Goal: Information Seeking & Learning: Learn about a topic

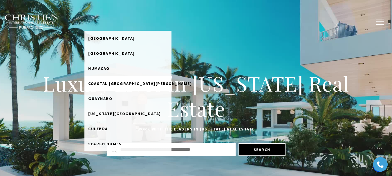
drag, startPoint x: 125, startPoint y: 82, endPoint x: 113, endPoint y: 87, distance: 13.1
click at [113, 87] on link "Coastal [GEOGRAPHIC_DATA][PERSON_NAME]" at bounding box center [127, 83] width 87 height 15
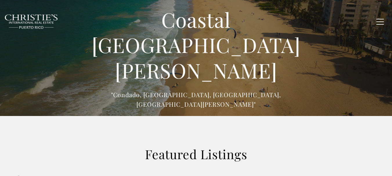
type input "******"
type input "*********"
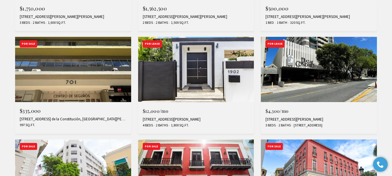
scroll to position [429, 0]
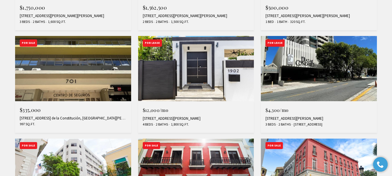
drag, startPoint x: 64, startPoint y: 70, endPoint x: 0, endPoint y: 108, distance: 74.5
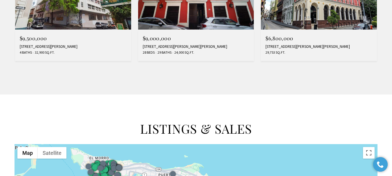
scroll to position [574, 0]
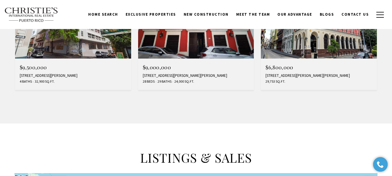
click at [15, 0] on link "For Sale MLS® PR9112748 $9,500,000 201 TETUAN ST, SAN JUAN, PR 00901 4 Baths 32…" at bounding box center [73, 42] width 116 height 97
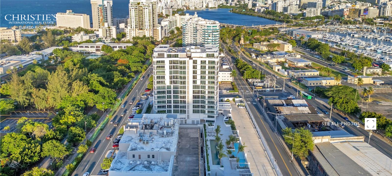
type input "**********"
type input "********"
type input "***"
type input "**********"
type input "**"
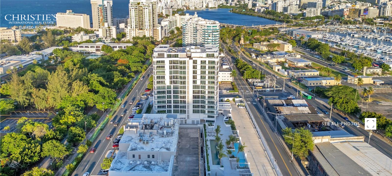
type input "**********"
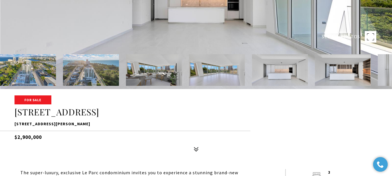
click at [172, 111] on h1 "[STREET_ADDRESS]" at bounding box center [196, 112] width 363 height 11
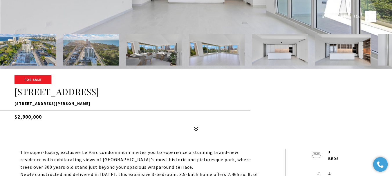
scroll to position [116, 0]
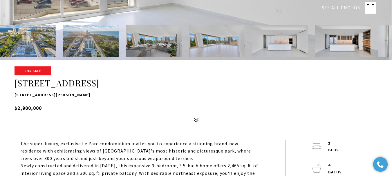
drag, startPoint x: 140, startPoint y: 96, endPoint x: 13, endPoint y: 94, distance: 127.2
click at [13, 94] on div "For Sale 540 AVE DE LA CONSTITUCIÓN #502 540 AVE DE LA CONSTITUCIÓN #502, SAN J…" at bounding box center [196, 96] width 392 height 59
copy p "540 AVE DE LA CONSTITUCIÓN #502, SAN JUAN, PR 00901"
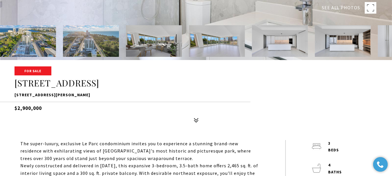
drag, startPoint x: 307, startPoint y: 100, endPoint x: 307, endPoint y: 97, distance: 3.3
click at [307, 100] on div "For Sale 540 AVE DE LA CONSTITUCIÓN #502 540 AVE DE LA CONSTITUCIÓN #502, SAN J…" at bounding box center [196, 96] width 392 height 59
click at [179, 175] on p "Newly constructed and delivered in 2025, this expansive 3-bedroom, 3.5-bath hom…" at bounding box center [139, 177] width 239 height 30
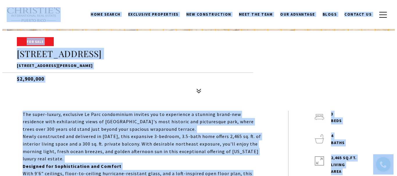
scroll to position [58, 0]
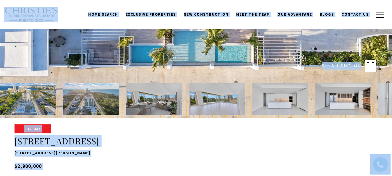
click at [109, 54] on div at bounding box center [196, 30] width 392 height 176
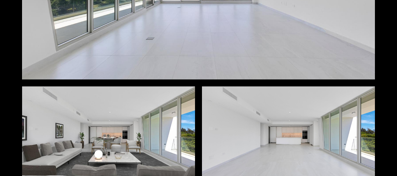
scroll to position [1481, 0]
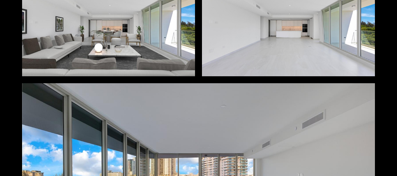
click at [132, 67] on div at bounding box center [108, 28] width 173 height 97
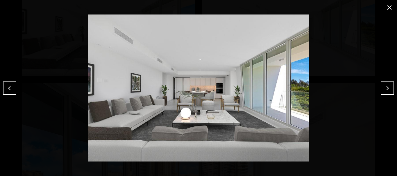
click at [391, 7] on button "close modal" at bounding box center [388, 7] width 9 height 9
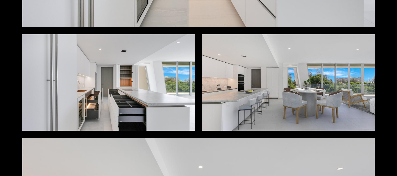
scroll to position [755, 0]
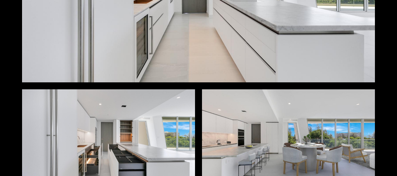
click at [382, 61] on div "Photos Map Street View Share Facebook Twitter Via Email" at bounding box center [198, 88] width 397 height 176
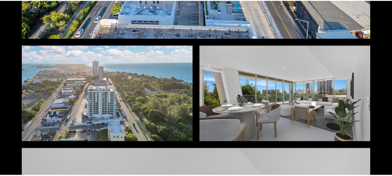
scroll to position [0, 0]
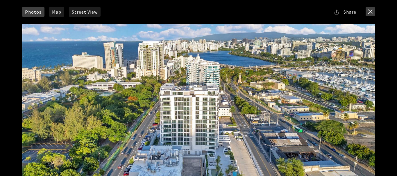
click at [370, 9] on button "close modal" at bounding box center [369, 11] width 9 height 9
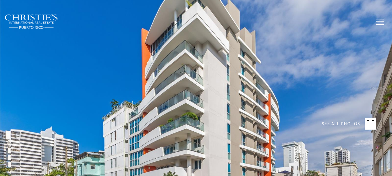
type input "**********"
type input "********"
type input "***"
type input "**********"
type input "**"
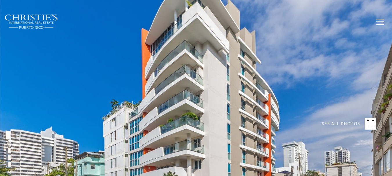
type input "**********"
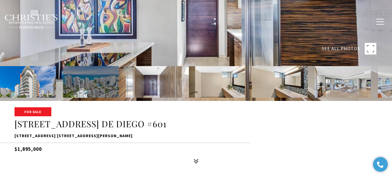
scroll to position [145, 0]
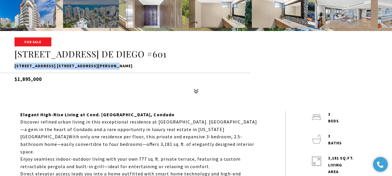
drag, startPoint x: 62, startPoint y: 69, endPoint x: 17, endPoint y: 63, distance: 44.9
click at [15, 64] on p "64 AVE. DE DIEGO #601, SAN JUAN, PR 00907" at bounding box center [196, 66] width 363 height 7
copy p "64 AVE. DE DIEGO #601, SAN JUAN, PR 00907"
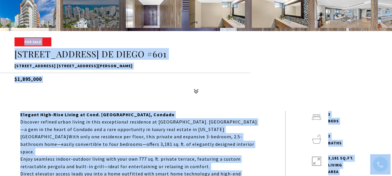
click at [132, 84] on div "For Sale 64 AVE. DE DIEGO #601 64 AVE. DE DIEGO #601, SAN JUAN, PR 00907 $1,895…" at bounding box center [196, 67] width 392 height 59
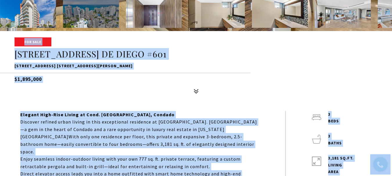
click at [146, 54] on h1 "64 AVE. DE DIEGO #601" at bounding box center [196, 54] width 363 height 11
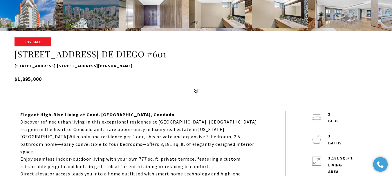
click at [35, 12] on img at bounding box center [28, 12] width 56 height 32
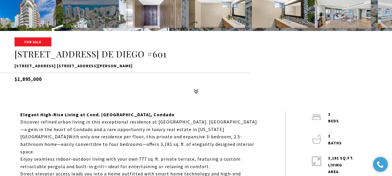
click at [35, 13] on img at bounding box center [28, 12] width 56 height 32
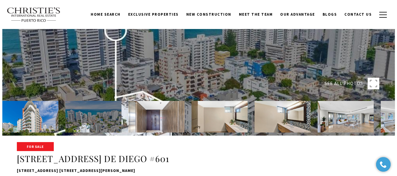
scroll to position [29, 0]
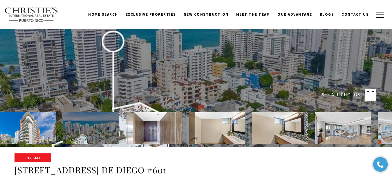
click at [178, 82] on div at bounding box center [196, 59] width 392 height 176
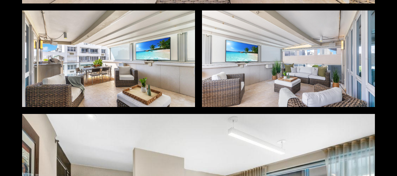
scroll to position [1771, 0]
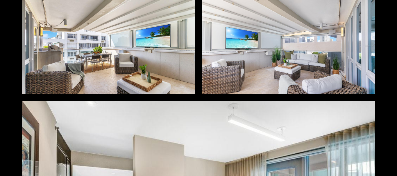
click at [131, 72] on div at bounding box center [108, 45] width 173 height 97
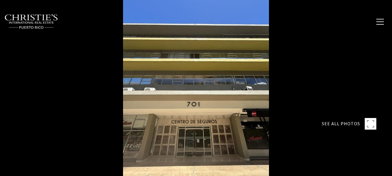
type input "********"
type input "*******"
type input "***"
type input "**********"
type input "**"
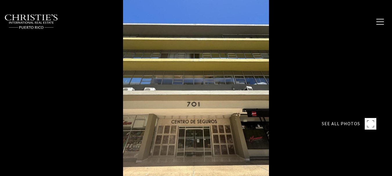
type input "********"
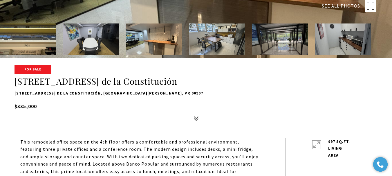
scroll to position [116, 0]
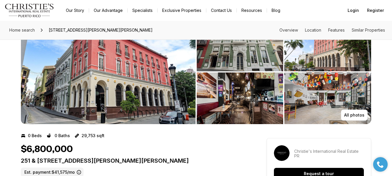
scroll to position [87, 0]
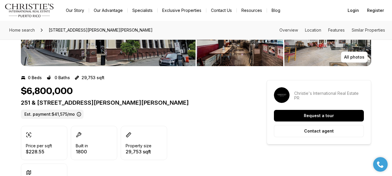
drag, startPoint x: 216, startPoint y: 106, endPoint x: 19, endPoint y: 103, distance: 197.7
click at [21, 103] on div "251 & [STREET_ADDRESS][PERSON_NAME][PERSON_NAME]. payment: $41,575/mo" at bounding box center [133, 109] width 225 height 20
copy p "251 & [STREET_ADDRESS][PERSON_NAME][PERSON_NAME]"
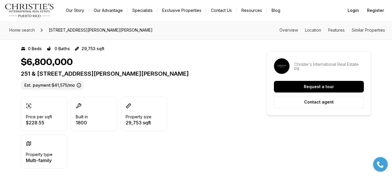
click at [206, 59] on div "$6,800,000" at bounding box center [133, 62] width 225 height 11
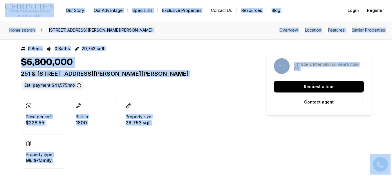
click at [212, 89] on div "251 & 301 RECINTO SUR & SAN JUSTO OLD SAN JUAN PR, 00901 Est. payment: $41,575/…" at bounding box center [133, 80] width 225 height 20
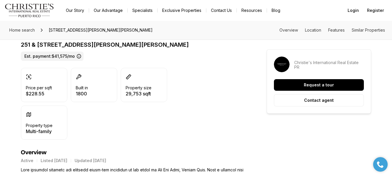
scroll to position [0, 0]
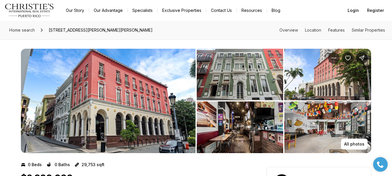
click at [142, 90] on img "View image gallery" at bounding box center [108, 101] width 175 height 105
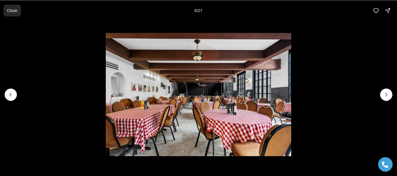
click at [15, 15] on button "Close" at bounding box center [11, 11] width 17 height 12
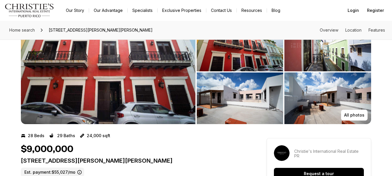
click at [312, 104] on img "View image gallery" at bounding box center [328, 99] width 87 height 52
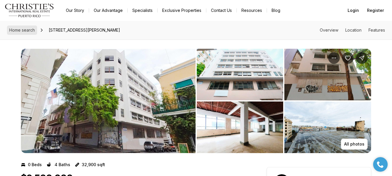
click at [21, 33] on link "Home search" at bounding box center [22, 30] width 30 height 9
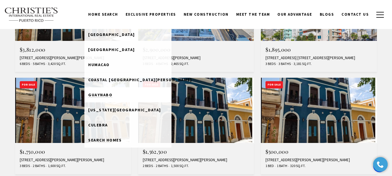
click at [112, 96] on span "Guaynabo" at bounding box center [100, 94] width 24 height 5
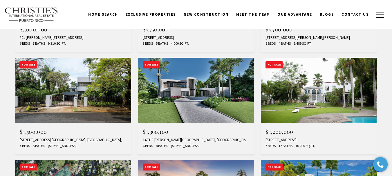
scroll to position [406, 0]
click at [114, 15] on link "Home Search" at bounding box center [102, 14] width 37 height 11
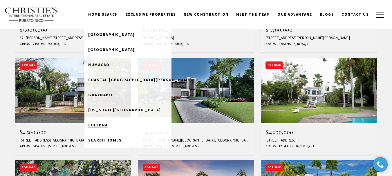
click at [120, 125] on link "Culebra" at bounding box center [127, 125] width 87 height 15
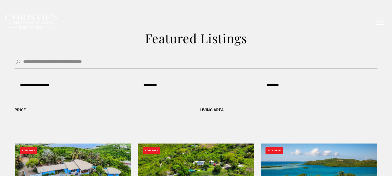
type input "**********"
type input "*********"
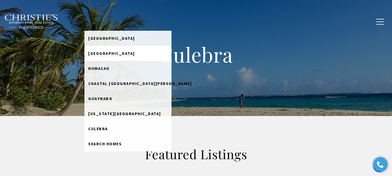
click at [121, 55] on span "[GEOGRAPHIC_DATA]" at bounding box center [111, 53] width 47 height 5
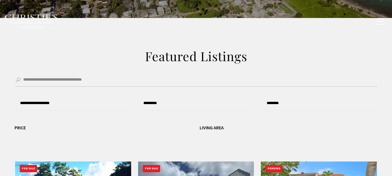
scroll to position [117, 0]
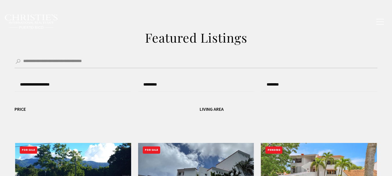
type input "**********"
type input "*********"
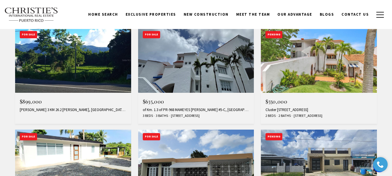
scroll to position [0, 0]
click at [120, 15] on link "Home Search" at bounding box center [102, 14] width 37 height 11
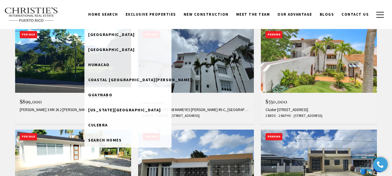
click at [112, 95] on span "Guaynabo" at bounding box center [100, 94] width 24 height 5
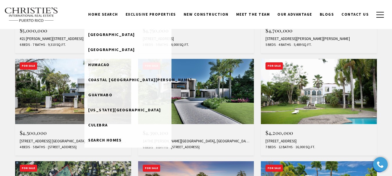
click at [117, 18] on link "Home Search" at bounding box center [102, 14] width 37 height 11
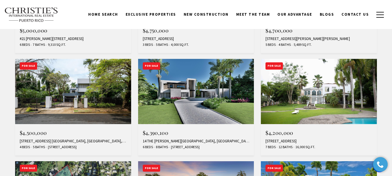
click at [117, 18] on link "Home Search" at bounding box center [102, 14] width 37 height 11
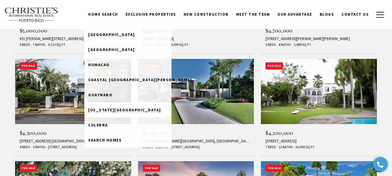
click at [139, 109] on span "[US_STATE][GEOGRAPHIC_DATA]" at bounding box center [124, 109] width 73 height 5
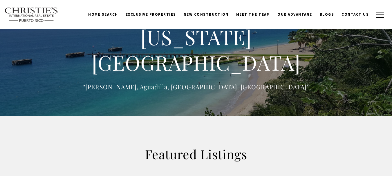
type input "**********"
type input "*********"
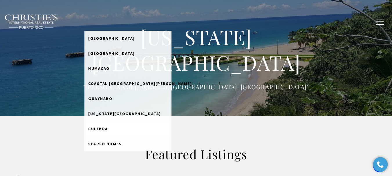
click at [129, 128] on link "Culebra" at bounding box center [127, 128] width 87 height 15
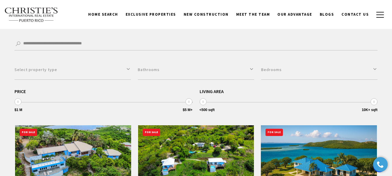
scroll to position [114, 0]
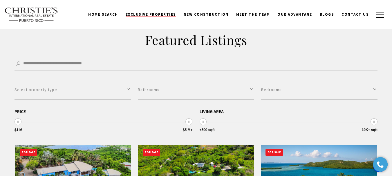
click at [147, 14] on span "Exclusive Properties" at bounding box center [151, 14] width 51 height 5
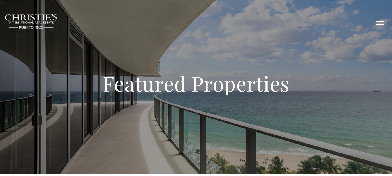
type input "**********"
type input "*********"
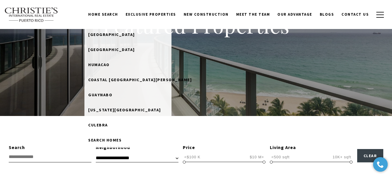
click at [119, 12] on link "Home Search" at bounding box center [102, 14] width 37 height 11
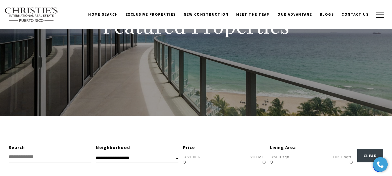
click at [117, 12] on link "Home Search" at bounding box center [102, 14] width 37 height 11
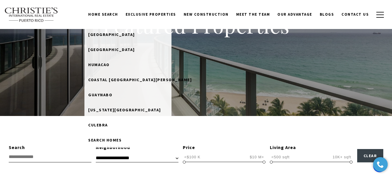
click at [111, 15] on link "Home Search" at bounding box center [102, 14] width 37 height 11
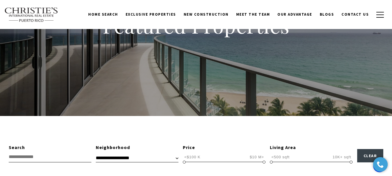
click at [116, 12] on link "Home Search" at bounding box center [102, 14] width 37 height 11
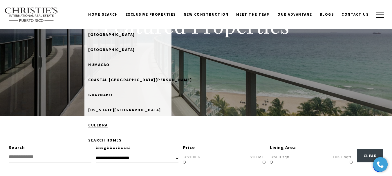
click at [108, 125] on span "Culebra" at bounding box center [98, 125] width 20 height 5
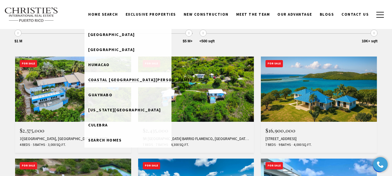
click at [121, 80] on span "Coastal [GEOGRAPHIC_DATA][PERSON_NAME]" at bounding box center [140, 79] width 104 height 5
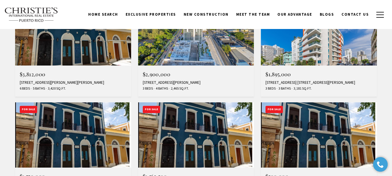
scroll to position [231, 0]
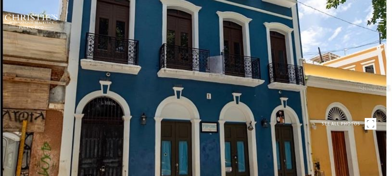
type input "**********"
type input "********"
type input "***"
type input "**********"
type input "**"
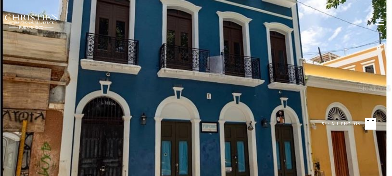
type input "********"
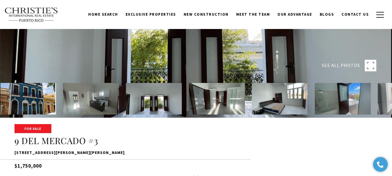
scroll to position [58, 0]
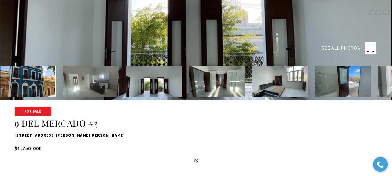
scroll to position [58, 0]
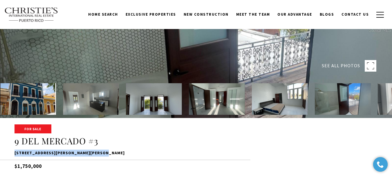
drag, startPoint x: 109, startPoint y: 156, endPoint x: 12, endPoint y: 147, distance: 96.8
click at [10, 153] on div "For Sale 9 DEL MERCADO #3 9 DEL MERCADO #3, SAN JUAN, PR 00901 $1,750,000" at bounding box center [196, 154] width 392 height 59
copy p "9 DEL MERCADO #3, SAN JUAN, PR 00901"
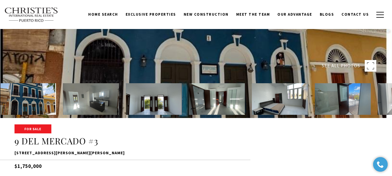
click at [155, 144] on h1 "9 DEL MERCADO #3" at bounding box center [196, 141] width 363 height 11
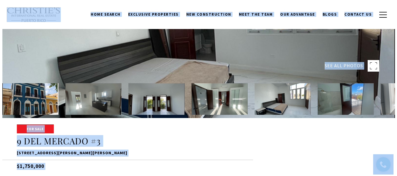
scroll to position [29, 0]
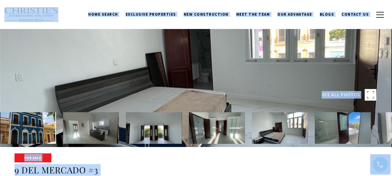
click at [215, 69] on div at bounding box center [196, 59] width 392 height 176
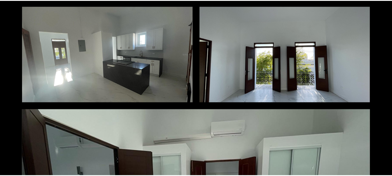
scroll to position [0, 0]
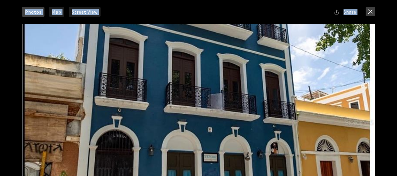
click at [371, 13] on button "close modal" at bounding box center [369, 11] width 9 height 9
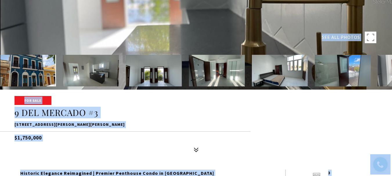
scroll to position [87, 0]
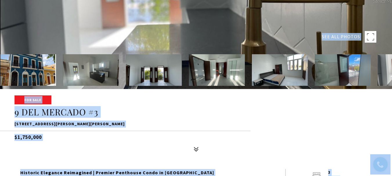
click at [276, 76] on img at bounding box center [280, 70] width 56 height 32
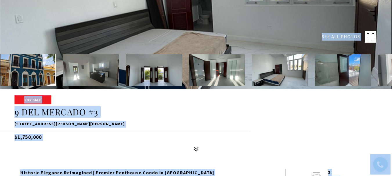
click at [93, 78] on img at bounding box center [91, 70] width 56 height 32
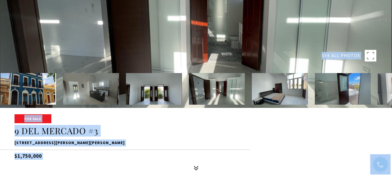
scroll to position [58, 0]
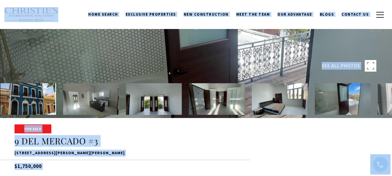
click at [33, 100] on img at bounding box center [28, 99] width 56 height 32
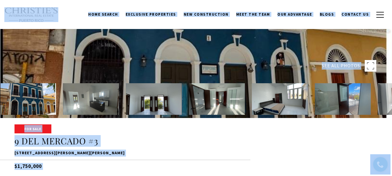
drag, startPoint x: 174, startPoint y: 63, endPoint x: 116, endPoint y: 121, distance: 82.1
click at [114, 121] on div at bounding box center [196, 126] width 392 height 16
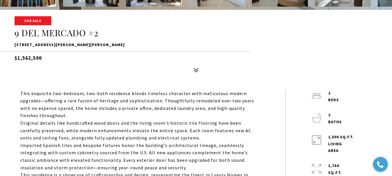
scroll to position [174, 0]
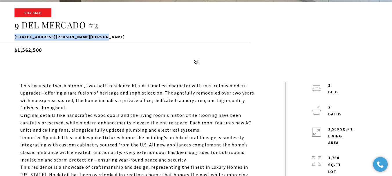
drag, startPoint x: 98, startPoint y: 35, endPoint x: 17, endPoint y: 35, distance: 81.0
click at [16, 35] on p "[STREET_ADDRESS][PERSON_NAME][PERSON_NAME]" at bounding box center [196, 37] width 363 height 7
copy p "DEL MERCADO #2, SAN JUAN, PR 00901"
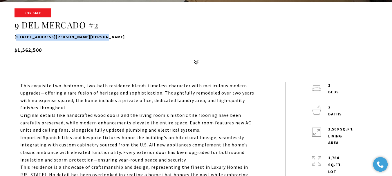
click at [121, 40] on p "9 DEL MERCADO #2, SAN JUAN, PR 00901" at bounding box center [196, 37] width 363 height 7
drag, startPoint x: 126, startPoint y: 37, endPoint x: 6, endPoint y: 39, distance: 120.5
click at [6, 39] on div "For Sale 9 DEL MERCADO #2 9 DEL MERCADO #2, SAN JUAN, PR 00901 $1,562,500" at bounding box center [196, 38] width 392 height 59
copy p "9 DEL MERCADO #2, SAN JUAN, PR 00901"
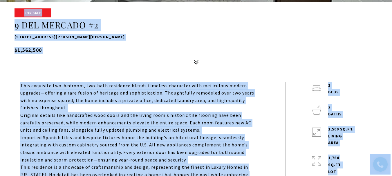
copy p "This"
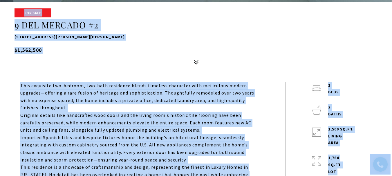
copy p "This"
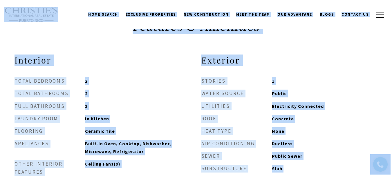
scroll to position [232, 0]
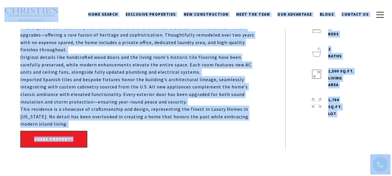
click at [285, 42] on div "This exquisite two-bedroom, two-bath residence blends timeless character with m…" at bounding box center [152, 87] width 265 height 127
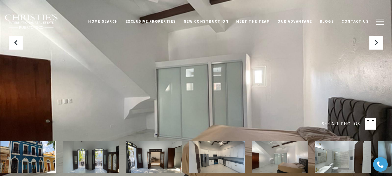
scroll to position [58, 0]
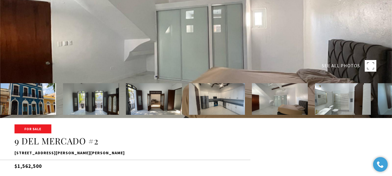
click at [96, 102] on img at bounding box center [91, 99] width 56 height 32
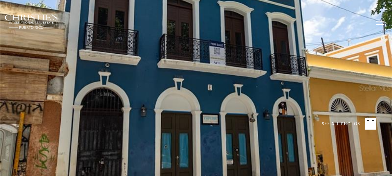
scroll to position [58, 0]
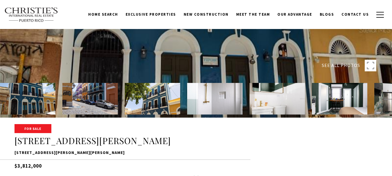
type input "**********"
type input "********"
type input "***"
type input "**********"
type input "**"
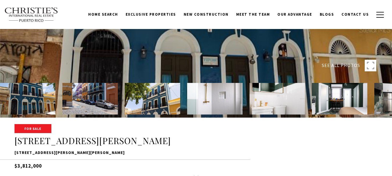
type input "********"
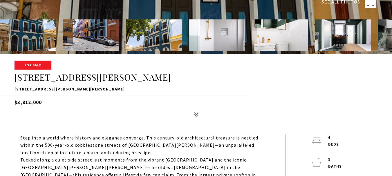
scroll to position [116, 0]
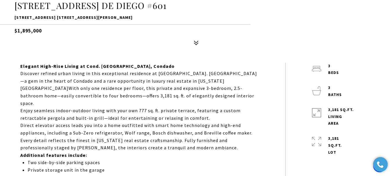
scroll to position [174, 0]
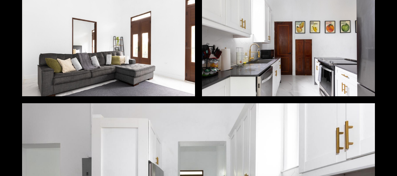
scroll to position [1771, 0]
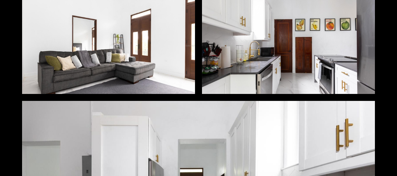
click at [138, 66] on div at bounding box center [108, 45] width 173 height 97
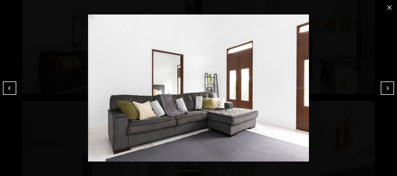
click at [390, 9] on button "close modal" at bounding box center [388, 7] width 9 height 9
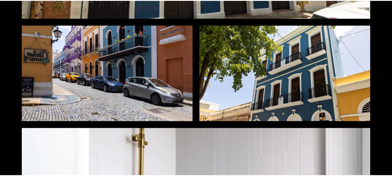
scroll to position [0, 0]
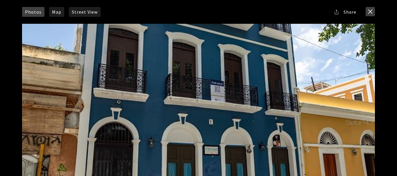
click at [372, 12] on button "close modal" at bounding box center [369, 11] width 9 height 9
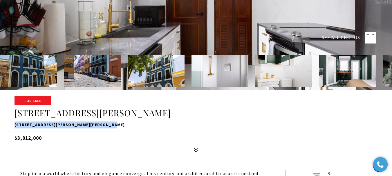
drag, startPoint x: 89, startPoint y: 126, endPoint x: 14, endPoint y: 124, distance: 75.5
click at [14, 124] on div "For Sale 9 CALLE DEL MERCADO 9 CALLE DEL MERCADO, SAN JUAN, PR 00901 $3,812,000" at bounding box center [196, 126] width 392 height 59
copy p "[STREET_ADDRESS][PERSON_NAME][PERSON_NAME]"
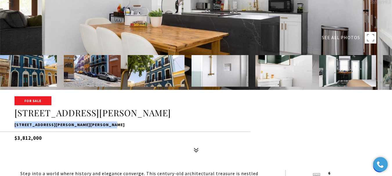
click at [167, 124] on p "[STREET_ADDRESS][PERSON_NAME][PERSON_NAME]" at bounding box center [196, 125] width 363 height 7
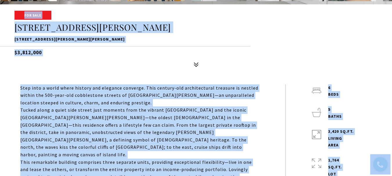
scroll to position [202, 0]
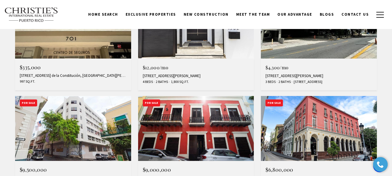
scroll to position [462, 0]
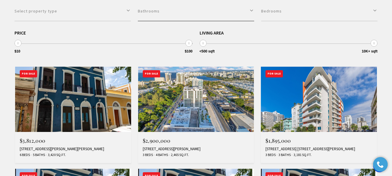
scroll to position [172, 0]
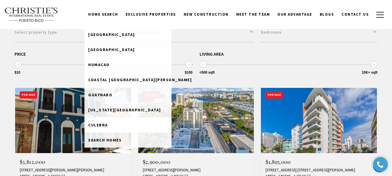
click at [113, 122] on link "Culebra" at bounding box center [127, 125] width 87 height 15
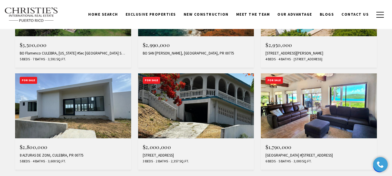
scroll to position [465, 0]
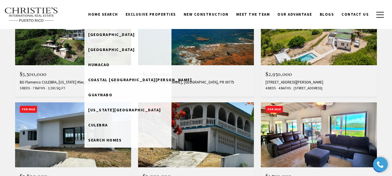
click at [111, 14] on link "Home Search" at bounding box center [102, 14] width 37 height 11
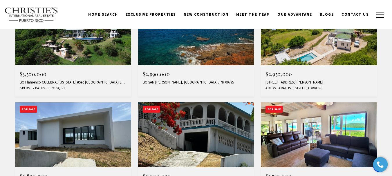
click at [111, 14] on link "Home Search" at bounding box center [102, 14] width 37 height 11
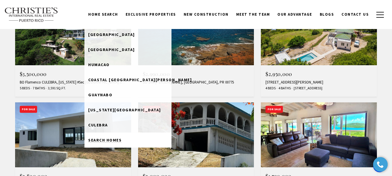
click at [114, 138] on span "Search Homes" at bounding box center [104, 140] width 33 height 5
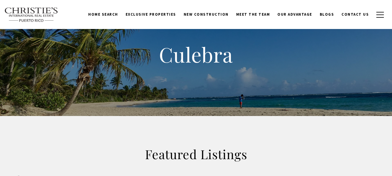
scroll to position [348, 0]
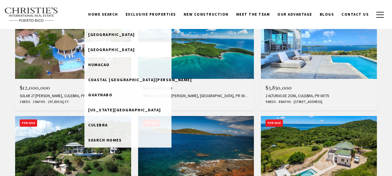
click at [115, 50] on span "Rio Grande" at bounding box center [111, 49] width 47 height 5
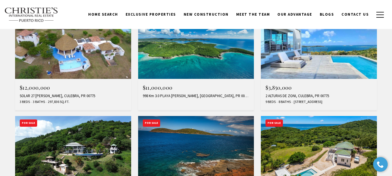
scroll to position [0, 0]
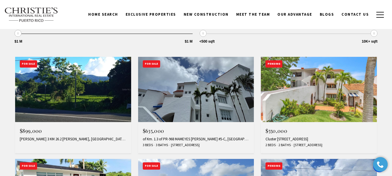
scroll to position [202, 0]
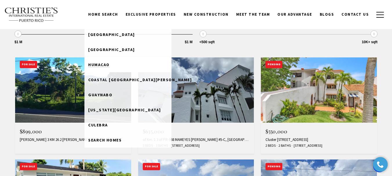
click at [110, 66] on span "Humacao" at bounding box center [98, 64] width 21 height 5
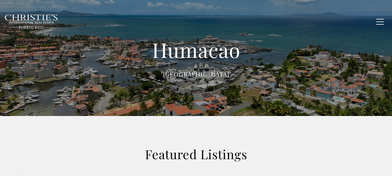
type input "******"
type input "*********"
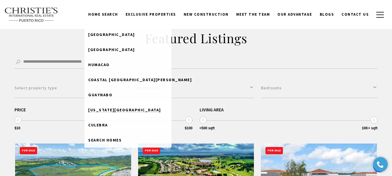
click at [124, 109] on span "[US_STATE][GEOGRAPHIC_DATA]" at bounding box center [124, 109] width 73 height 5
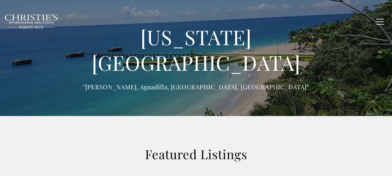
scroll to position [199, 0]
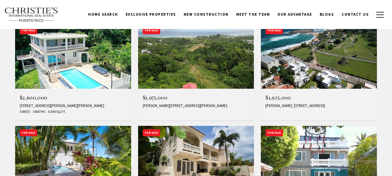
type input "**********"
type input "*********"
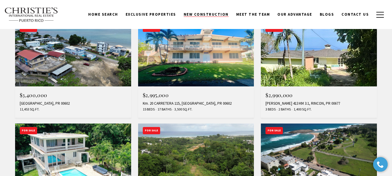
scroll to position [290, 0]
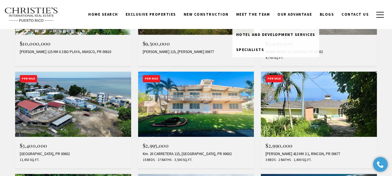
click at [253, 13] on link "Meet the Team" at bounding box center [254, 14] width 42 height 11
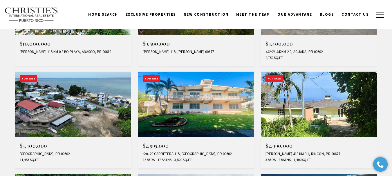
click at [253, 16] on link "Meet the Team" at bounding box center [254, 14] width 42 height 11
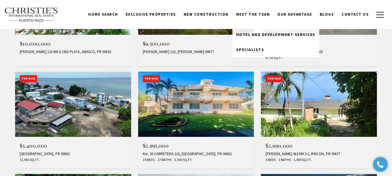
click at [259, 49] on span "Specialists" at bounding box center [250, 49] width 28 height 5
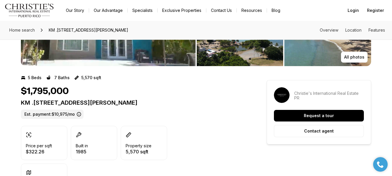
drag, startPoint x: 161, startPoint y: 100, endPoint x: 17, endPoint y: 105, distance: 144.4
copy p "KM .[STREET_ADDRESS][PERSON_NAME]"
click at [168, 95] on div "$1,795,000" at bounding box center [133, 91] width 225 height 11
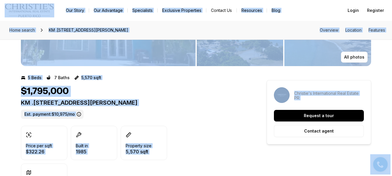
copy body "Go to: Homepage Our Story Our Advantage Specialists Exclusive Properties Contac…"
click at [243, 37] on div "Home search KM .[STREET_ADDRESS][PERSON_NAME] Overview Location Features" at bounding box center [196, 30] width 392 height 19
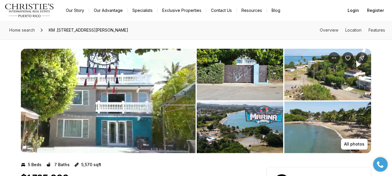
click at [158, 86] on img "View image gallery" at bounding box center [108, 101] width 175 height 105
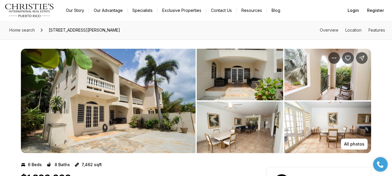
click at [143, 97] on img "View image gallery" at bounding box center [108, 101] width 175 height 105
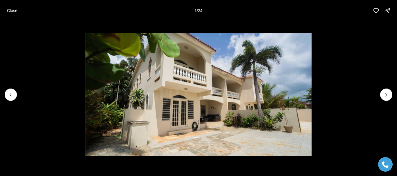
click at [378, 88] on li "1 of 24" at bounding box center [198, 94] width 397 height 147
click at [384, 96] on icon "Next slide" at bounding box center [386, 95] width 6 height 6
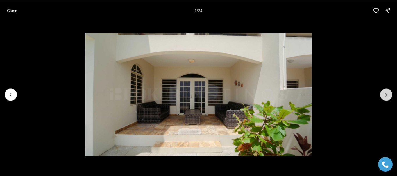
click at [384, 96] on icon "Next slide" at bounding box center [386, 95] width 6 height 6
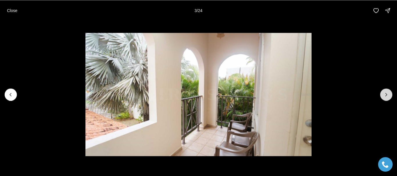
click at [384, 96] on icon "Next slide" at bounding box center [386, 95] width 6 height 6
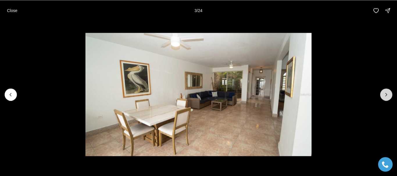
click at [384, 96] on icon "Next slide" at bounding box center [386, 95] width 6 height 6
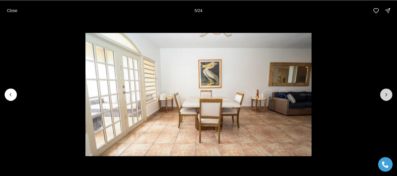
click at [384, 96] on icon "Next slide" at bounding box center [386, 95] width 6 height 6
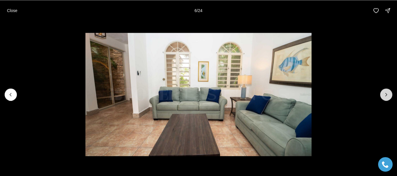
click at [384, 96] on icon "Next slide" at bounding box center [386, 95] width 6 height 6
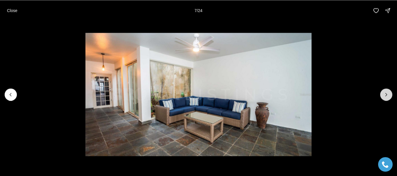
click at [384, 96] on icon "Next slide" at bounding box center [386, 95] width 6 height 6
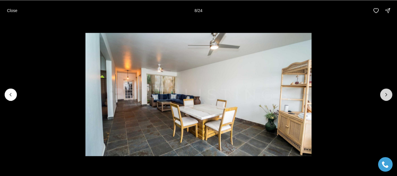
click at [384, 96] on icon "Next slide" at bounding box center [386, 95] width 6 height 6
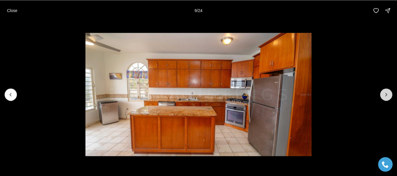
click at [384, 96] on icon "Next slide" at bounding box center [386, 95] width 6 height 6
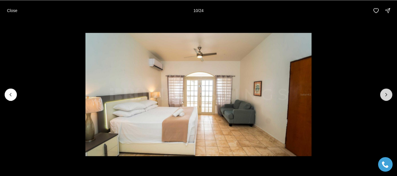
click at [384, 96] on icon "Next slide" at bounding box center [386, 95] width 6 height 6
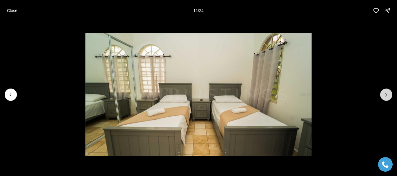
click at [384, 96] on icon "Next slide" at bounding box center [386, 95] width 6 height 6
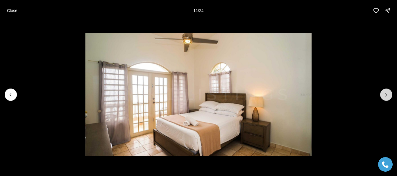
click at [384, 96] on icon "Next slide" at bounding box center [386, 95] width 6 height 6
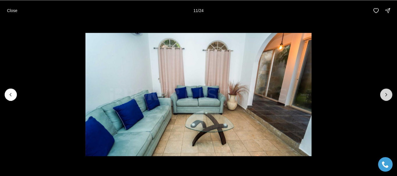
click at [384, 96] on icon "Next slide" at bounding box center [386, 95] width 6 height 6
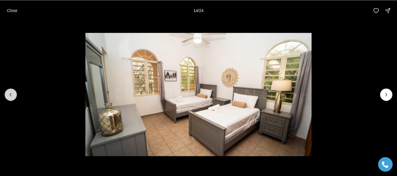
click at [11, 96] on icon "Previous slide" at bounding box center [11, 95] width 6 height 6
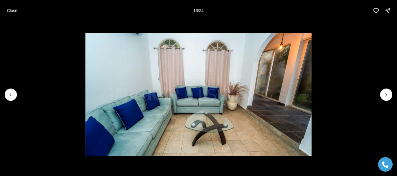
click at [379, 98] on li "13 of 24" at bounding box center [198, 94] width 397 height 147
click at [384, 97] on icon "Next slide" at bounding box center [386, 95] width 6 height 6
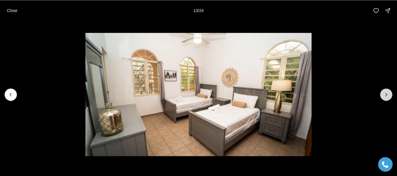
click at [389, 96] on button "Next slide" at bounding box center [386, 95] width 12 height 12
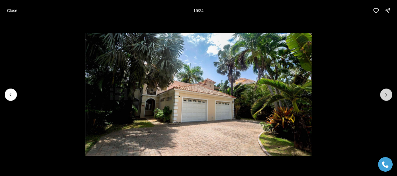
click at [389, 96] on button "Next slide" at bounding box center [386, 95] width 12 height 12
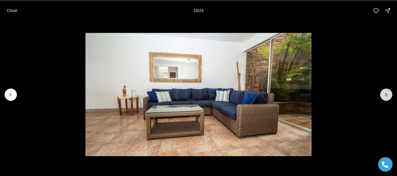
click at [389, 96] on button "Next slide" at bounding box center [386, 95] width 12 height 12
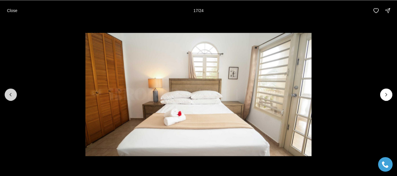
click at [12, 95] on icon "Previous slide" at bounding box center [11, 95] width 6 height 6
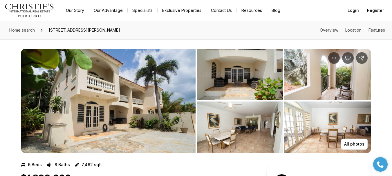
scroll to position [58, 0]
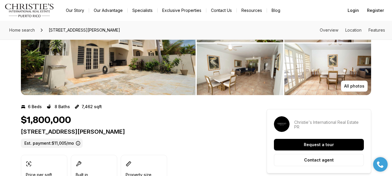
drag, startPoint x: 152, startPoint y: 134, endPoint x: 12, endPoint y: 128, distance: 139.8
copy p "14 VIA BERGOAERE ST RINCON PR, 00677"
click at [163, 123] on div "$1,800,000" at bounding box center [133, 120] width 225 height 11
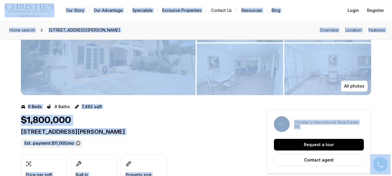
copy body "Go to: Homepage Our Story Our Advantage Specialists Exclusive Properties Contac…"
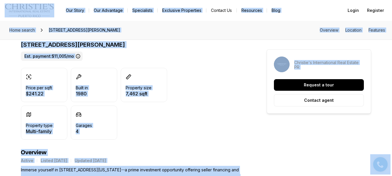
click at [196, 27] on div "Home search 14 VIA BERGOAERE ST, RINCON PR, 00677 Overview Location Features" at bounding box center [196, 30] width 392 height 19
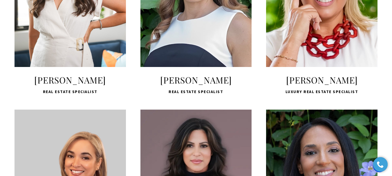
scroll to position [523, 0]
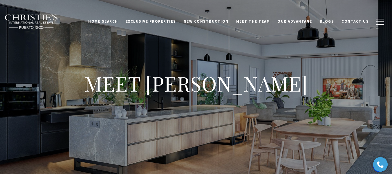
drag, startPoint x: 290, startPoint y: 88, endPoint x: 165, endPoint y: 89, distance: 125.1
click at [165, 89] on h1 "MEET [PERSON_NAME]" at bounding box center [196, 84] width 232 height 26
copy h1 "[PERSON_NAME]"
click at [153, 138] on div "MEET [PERSON_NAME]" at bounding box center [196, 87] width 392 height 174
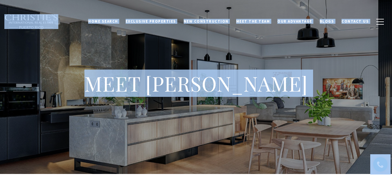
copy h1 "[PERSON_NAME]"
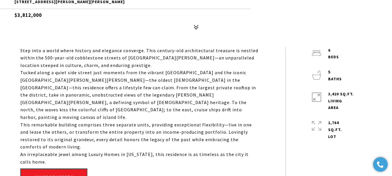
scroll to position [259, 0]
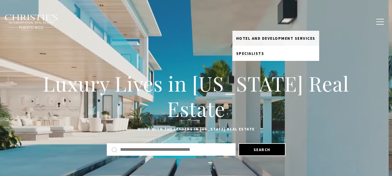
click at [251, 55] on span "Specialists" at bounding box center [250, 53] width 28 height 5
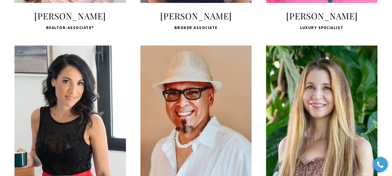
scroll to position [813, 0]
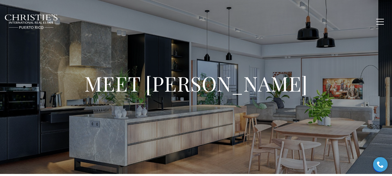
click at [221, 63] on div "MEET [PERSON_NAME]" at bounding box center [196, 87] width 392 height 174
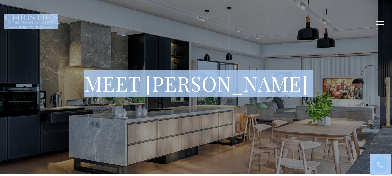
click at [273, 73] on h1 "MEET [PERSON_NAME]" at bounding box center [196, 84] width 232 height 26
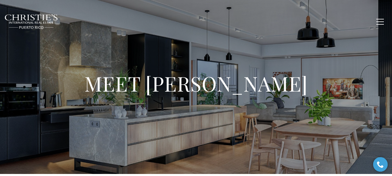
drag, startPoint x: 320, startPoint y: 90, endPoint x: 157, endPoint y: 84, distance: 163.6
click at [157, 84] on div "MEET [PERSON_NAME]" at bounding box center [196, 87] width 261 height 33
copy h1 "[PERSON_NAME]"
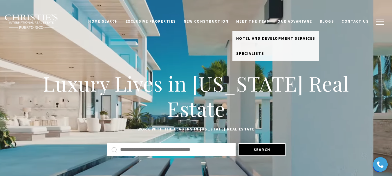
click at [254, 21] on link "Meet the Team" at bounding box center [254, 21] width 42 height 11
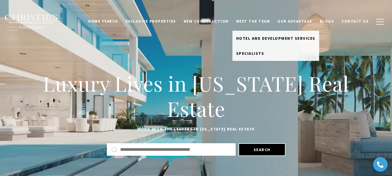
click at [260, 18] on link "Meet the Team" at bounding box center [254, 21] width 42 height 11
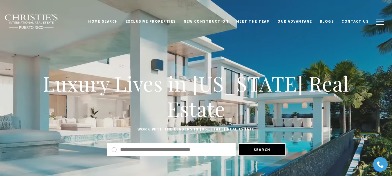
click at [260, 18] on link "Meet the Team" at bounding box center [254, 21] width 42 height 11
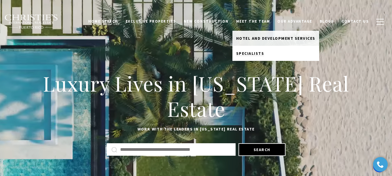
click at [260, 54] on span "Specialists" at bounding box center [250, 53] width 28 height 5
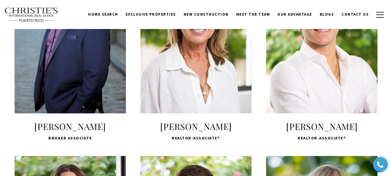
scroll to position [1045, 0]
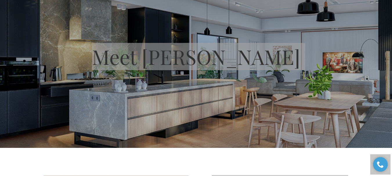
scroll to position [58, 0]
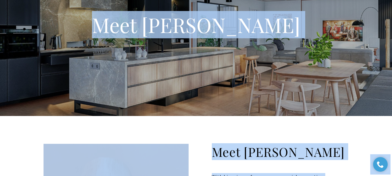
click at [242, 81] on div "Meet Mike Acevedo" at bounding box center [196, 29] width 392 height 174
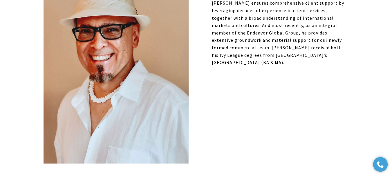
scroll to position [290, 0]
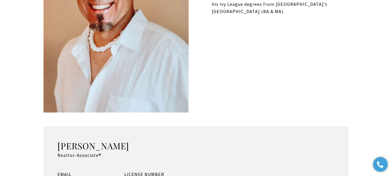
click at [102, 53] on img at bounding box center [116, 12] width 145 height 201
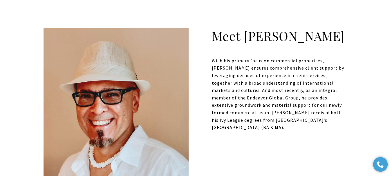
scroll to position [203, 0]
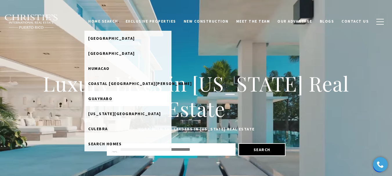
click at [112, 101] on span "Guaynabo" at bounding box center [100, 98] width 24 height 5
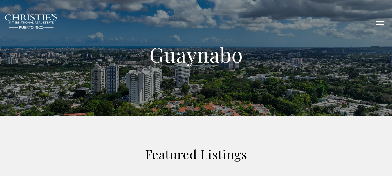
scroll to position [174, 0]
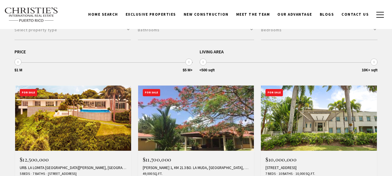
type input "**********"
type input "*********"
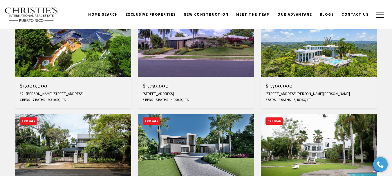
scroll to position [289, 0]
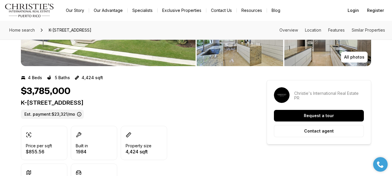
drag, startPoint x: 58, startPoint y: 105, endPoint x: 15, endPoint y: 102, distance: 43.3
copy p "K-[STREET_ADDRESS]"
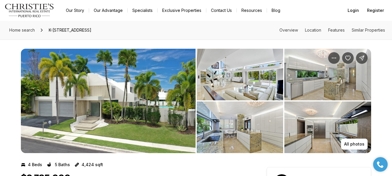
click at [240, 83] on img "View image gallery" at bounding box center [240, 75] width 87 height 52
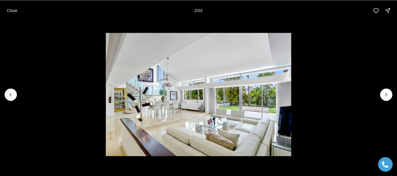
click at [206, 75] on img "2 of 23" at bounding box center [198, 94] width 185 height 123
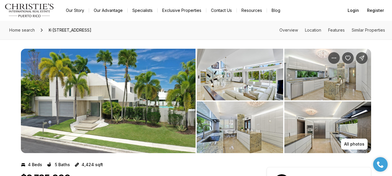
click at [154, 44] on div "All photos" at bounding box center [196, 96] width 362 height 114
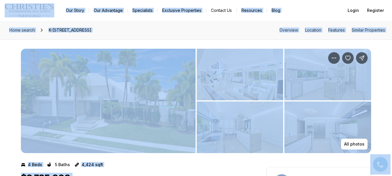
copy body "Go to: Homepage Our Story Our Advantage Specialists Exclusive Properties Contac…"
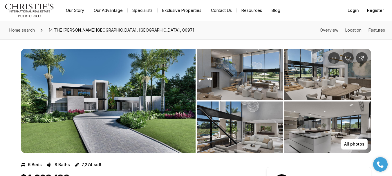
click at [258, 88] on img "View image gallery" at bounding box center [240, 75] width 87 height 52
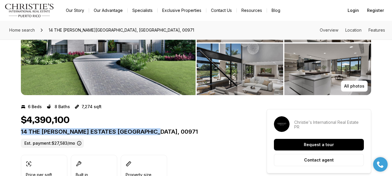
drag, startPoint x: 174, startPoint y: 134, endPoint x: 11, endPoint y: 132, distance: 163.8
copy p "14 THE MEADOWS ESTATES GUAYNABO PR, 00971"
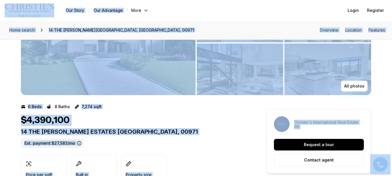
copy body "Go to: Homepage Our Story Our Advantage More Specialists Exclusive Properties C…"
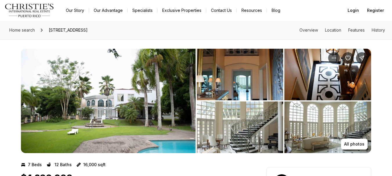
click at [229, 80] on img "View image gallery" at bounding box center [240, 75] width 87 height 52
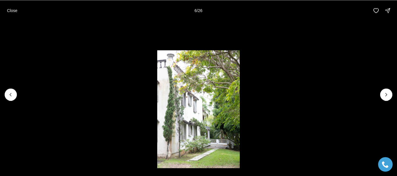
drag, startPoint x: 197, startPoint y: 96, endPoint x: 314, endPoint y: 88, distance: 116.7
click at [314, 88] on li "6 of 26" at bounding box center [198, 94] width 397 height 147
click at [10, 95] on icon "Previous slide" at bounding box center [10, 94] width 1 height 3
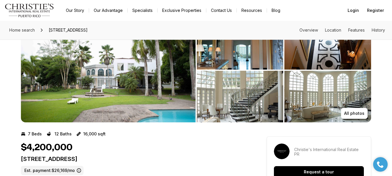
scroll to position [58, 0]
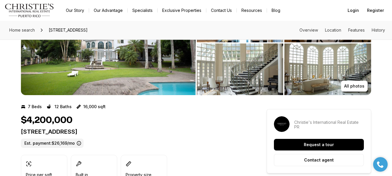
copy p "5 CALLE CEREZO GUAYNABO PR, 00968"
drag, startPoint x: 138, startPoint y: 129, endPoint x: 14, endPoint y: 133, distance: 123.7
click at [156, 154] on div "$4,200,000 5 CALLE CEREZO GUAYNABO PR, 00968 Est. payment: $26,169/mo Price per…" at bounding box center [133, 171] width 225 height 112
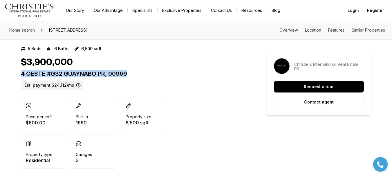
drag, startPoint x: 136, startPoint y: 76, endPoint x: 20, endPoint y: 74, distance: 116.7
click at [21, 74] on p "4 OESTE #G32 GUAYNABO PR, 00969" at bounding box center [133, 73] width 225 height 7
copy p "4 OESTE #G32 GUAYNABO PR, 00969"
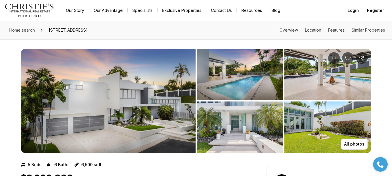
click at [200, 91] on img "View image gallery" at bounding box center [240, 75] width 87 height 52
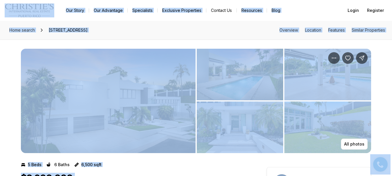
copy body "Go to: Homepage Our Story Our Advantage Specialists Exclusive Properties Contac…"
click at [161, 48] on div "All photos" at bounding box center [196, 96] width 362 height 114
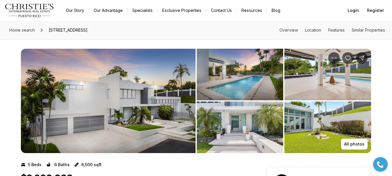
scroll to position [145, 0]
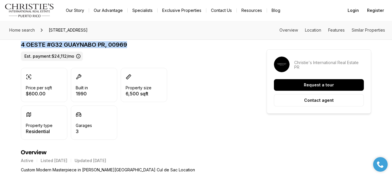
drag, startPoint x: 131, startPoint y: 46, endPoint x: 17, endPoint y: 48, distance: 114.1
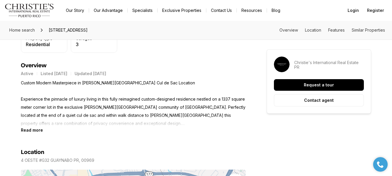
scroll to position [174, 0]
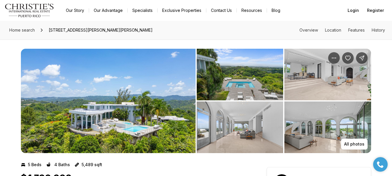
click at [229, 87] on img "View image gallery" at bounding box center [240, 75] width 87 height 52
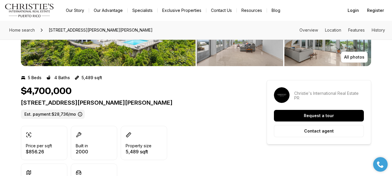
drag, startPoint x: 194, startPoint y: 106, endPoint x: 20, endPoint y: 105, distance: 173.9
click at [21, 105] on p "7 LA ROCA STREET BEVERLY HILLS GUAYNABO PR, 00965" at bounding box center [133, 102] width 225 height 7
copy p "7 LA ROCA STREET BEVERLY HILLS GUAYNABO PR, 00965"
click at [202, 132] on div "Price per sqft $856.26 Built in 2000 Property size 5,489 sqft Property type Res…" at bounding box center [133, 162] width 225 height 72
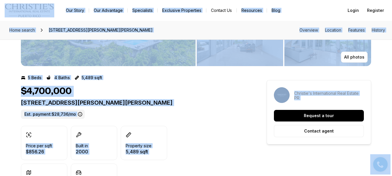
copy body "Go to: Homepage Our Story Our Advantage Specialists Exclusive Properties Contac…"
click at [202, 111] on div "7 LA ROCA STREET BEVERLY HILLS GUAYNABO PR, 00965 Est. payment: $28,736/mo" at bounding box center [133, 109] width 225 height 20
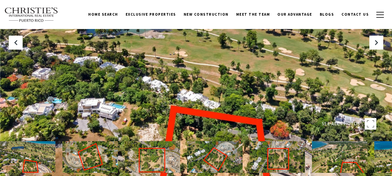
type input "**********"
type input "***"
type input "**********"
type input "**"
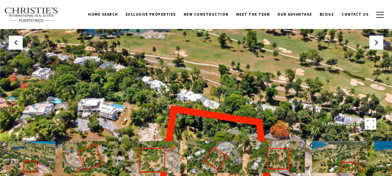
type input "********"
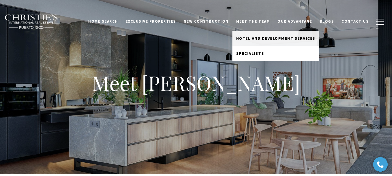
click at [261, 53] on span "Specialists" at bounding box center [250, 53] width 28 height 5
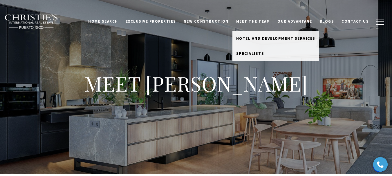
click at [259, 20] on link "Meet the Team" at bounding box center [254, 21] width 42 height 11
click at [260, 18] on link "Meet the Team" at bounding box center [254, 21] width 42 height 11
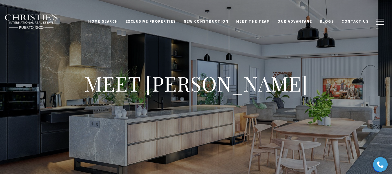
click at [260, 18] on link "Meet the Team" at bounding box center [254, 21] width 42 height 11
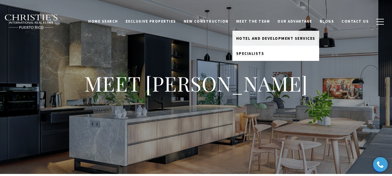
click at [264, 51] on span "Specialists" at bounding box center [250, 53] width 28 height 5
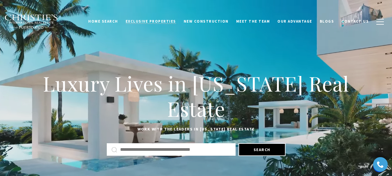
click at [155, 20] on span "Exclusive Properties" at bounding box center [151, 21] width 51 height 5
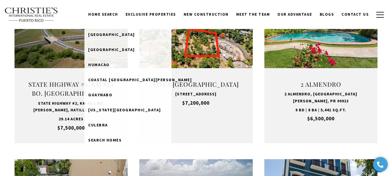
scroll to position [174, 0]
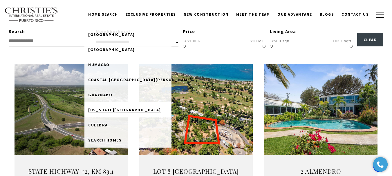
click at [118, 109] on span "[US_STATE][GEOGRAPHIC_DATA]" at bounding box center [124, 109] width 73 height 5
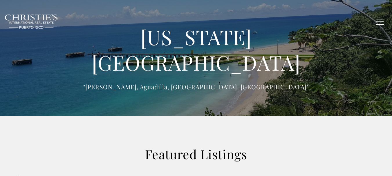
type input "**********"
type input "*********"
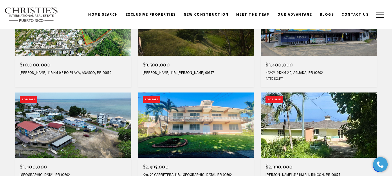
scroll to position [267, 0]
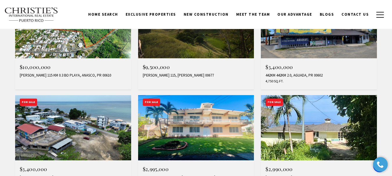
drag, startPoint x: 395, startPoint y: 84, endPoint x: 396, endPoint y: 45, distance: 38.9
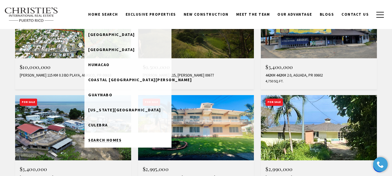
click at [121, 140] on span "Search Homes" at bounding box center [104, 140] width 33 height 5
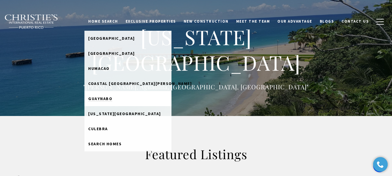
click at [112, 98] on span "Guaynabo" at bounding box center [100, 98] width 24 height 5
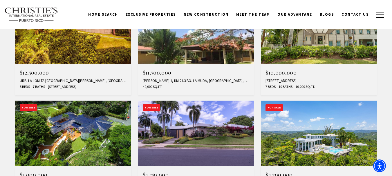
scroll to position [145, 0]
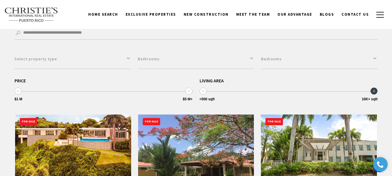
click at [375, 91] on span at bounding box center [374, 91] width 7 height 7
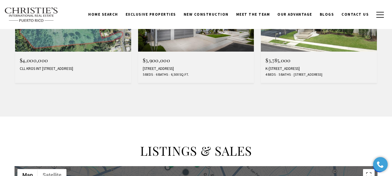
scroll to position [552, 0]
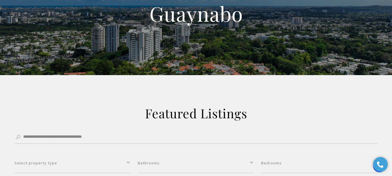
scroll to position [0, 0]
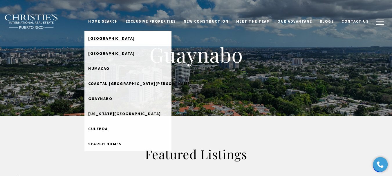
click at [114, 38] on span "[GEOGRAPHIC_DATA]" at bounding box center [111, 38] width 47 height 5
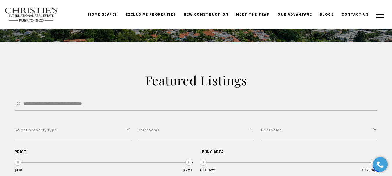
scroll to position [116, 0]
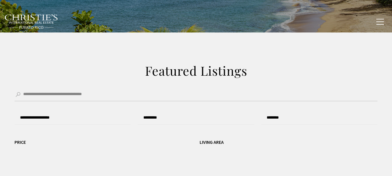
scroll to position [145, 0]
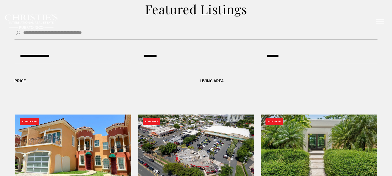
click at [380, 21] on button "button" at bounding box center [380, 21] width 15 height 17
type input "**********"
type input "*********"
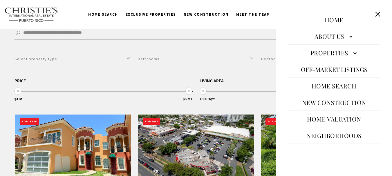
scroll to position [0, 0]
click at [378, 15] on button "Close dialog" at bounding box center [377, 14] width 11 height 11
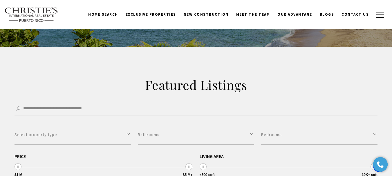
scroll to position [65, 0]
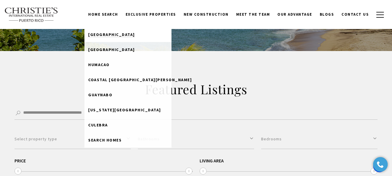
click at [126, 35] on span "[GEOGRAPHIC_DATA]" at bounding box center [111, 34] width 47 height 5
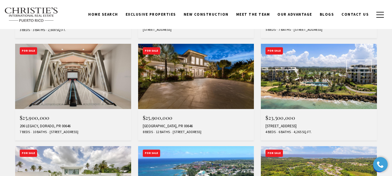
scroll to position [288, 0]
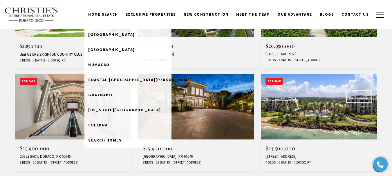
click at [120, 50] on span "[GEOGRAPHIC_DATA]" at bounding box center [111, 49] width 47 height 5
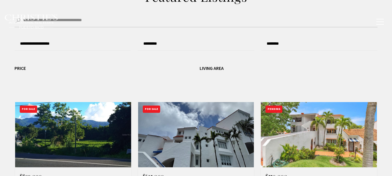
type input "**********"
type input "*********"
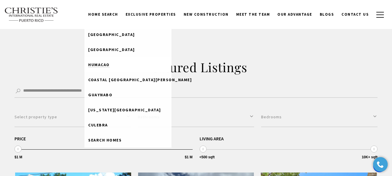
click at [110, 66] on span "Humacao" at bounding box center [98, 64] width 21 height 5
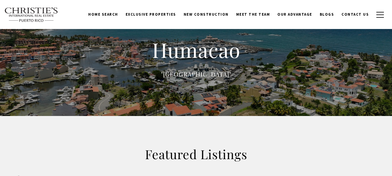
type input "******"
type input "*********"
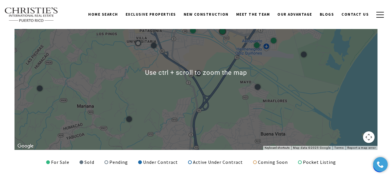
scroll to position [461, 0]
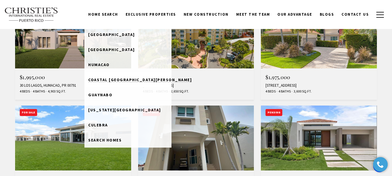
click at [118, 83] on link "Coastal [GEOGRAPHIC_DATA][PERSON_NAME]" at bounding box center [127, 79] width 87 height 15
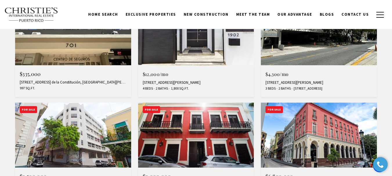
scroll to position [406, 0]
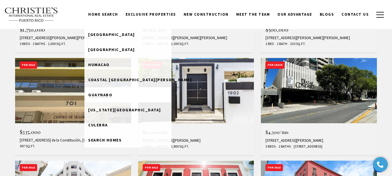
click at [112, 96] on span "Guaynabo" at bounding box center [100, 94] width 24 height 5
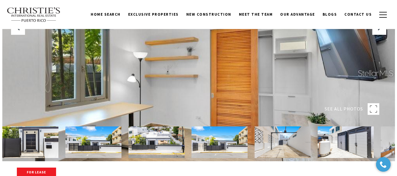
scroll to position [29, 0]
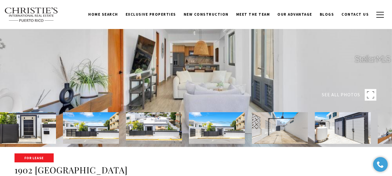
drag, startPoint x: 182, startPoint y: 82, endPoint x: 157, endPoint y: 76, distance: 25.1
click at [157, 76] on div at bounding box center [196, 59] width 392 height 176
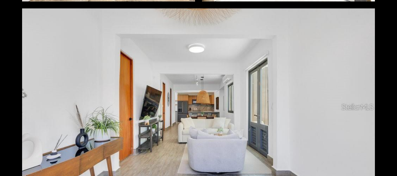
scroll to position [668, 0]
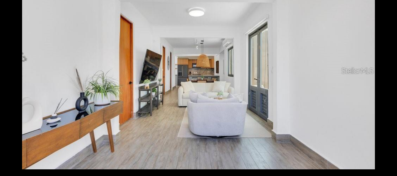
click at [385, 52] on div "Photos Map [GEOGRAPHIC_DATA] Share Facebook Twitter Via Email" at bounding box center [198, 88] width 397 height 176
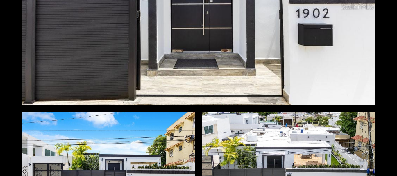
scroll to position [0, 0]
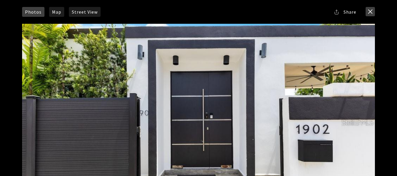
click at [373, 11] on button "close modal" at bounding box center [369, 11] width 9 height 9
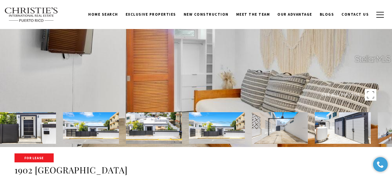
click at [248, 80] on div at bounding box center [196, 59] width 392 height 176
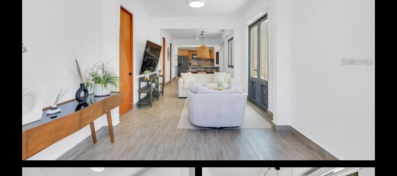
scroll to position [668, 0]
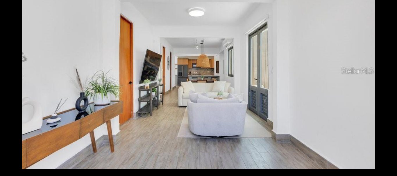
click at [213, 80] on div at bounding box center [198, 70] width 352 height 197
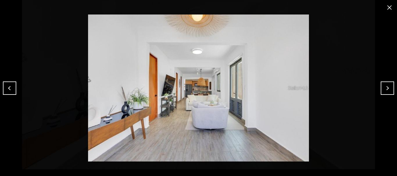
click at [390, 8] on button "close modal" at bounding box center [388, 7] width 9 height 9
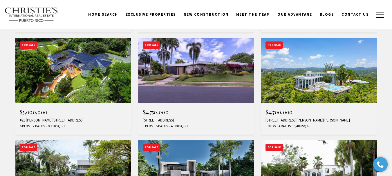
scroll to position [145, 0]
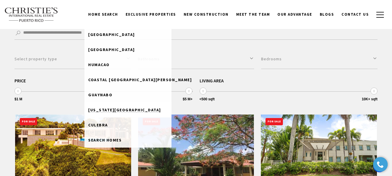
click at [119, 109] on span "[US_STATE][GEOGRAPHIC_DATA]" at bounding box center [124, 109] width 73 height 5
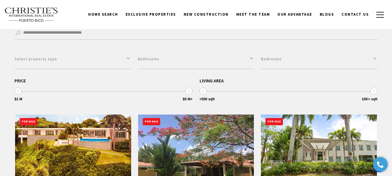
scroll to position [256, 0]
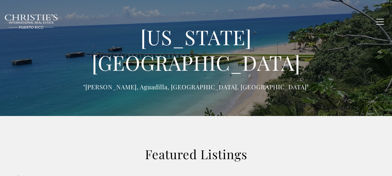
type input "**********"
type input "*********"
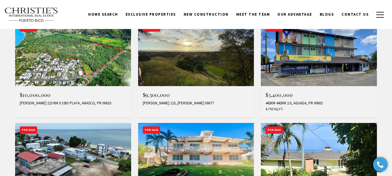
scroll to position [172, 0]
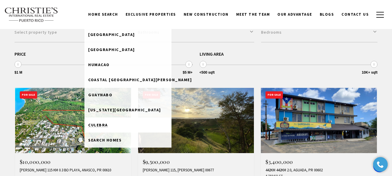
click at [108, 126] on span "Culebra" at bounding box center [98, 125] width 20 height 5
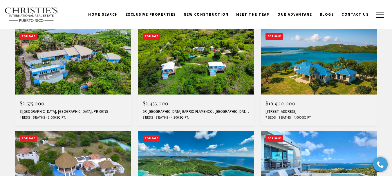
scroll to position [56, 0]
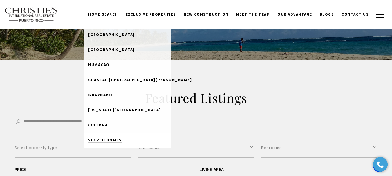
click at [108, 138] on span "Search Homes" at bounding box center [104, 140] width 33 height 5
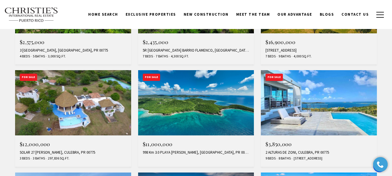
scroll to position [229, 0]
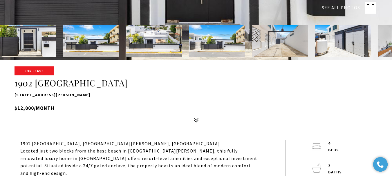
click at [11, 96] on div "For Lease [STREET_ADDRESS][PERSON_NAME] $12,000/month" at bounding box center [196, 96] width 392 height 59
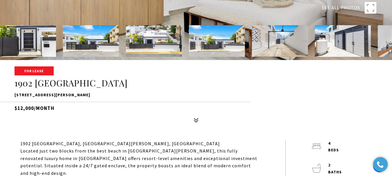
click at [159, 123] on div "For Lease [STREET_ADDRESS][PERSON_NAME] $12,000/month" at bounding box center [196, 96] width 392 height 59
